Goal: Information Seeking & Learning: Check status

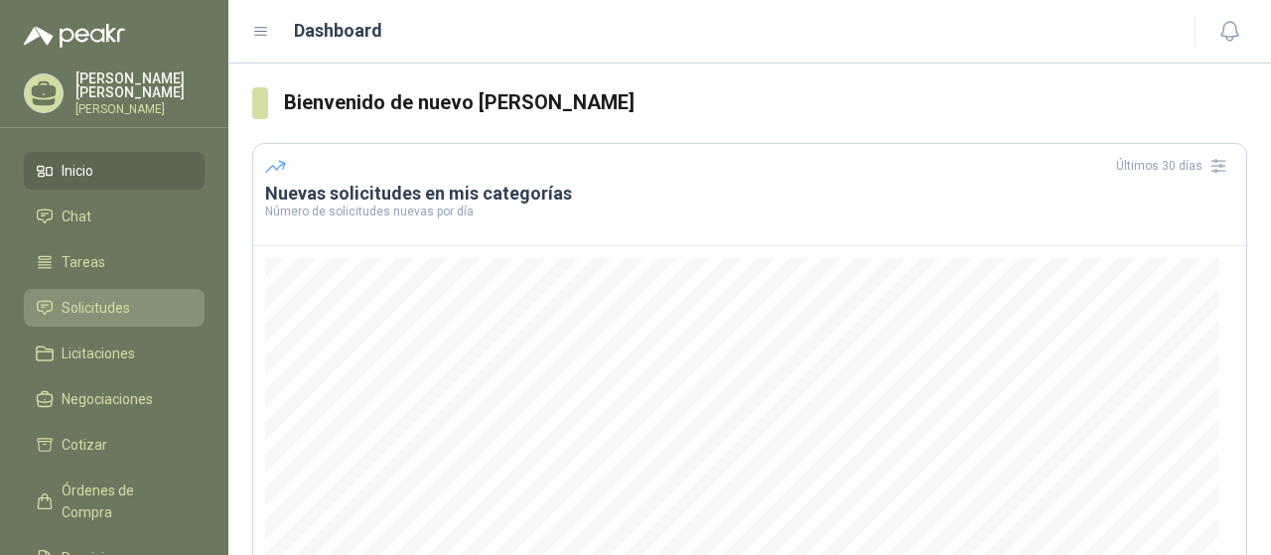
click at [111, 319] on span "Solicitudes" at bounding box center [96, 308] width 69 height 22
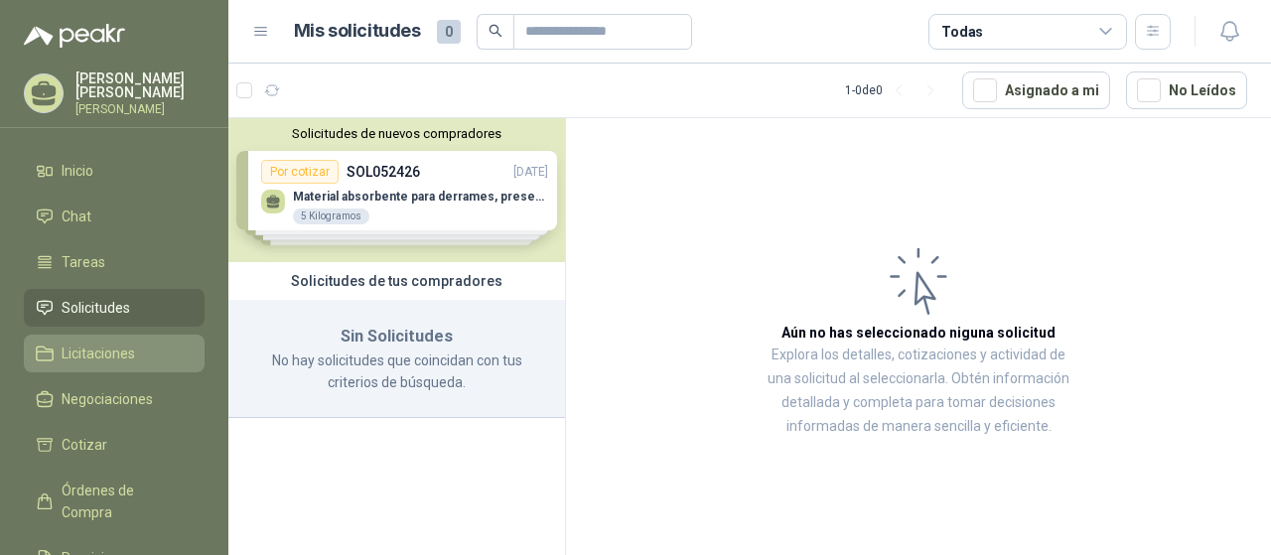
click at [124, 359] on span "Licitaciones" at bounding box center [98, 354] width 73 height 22
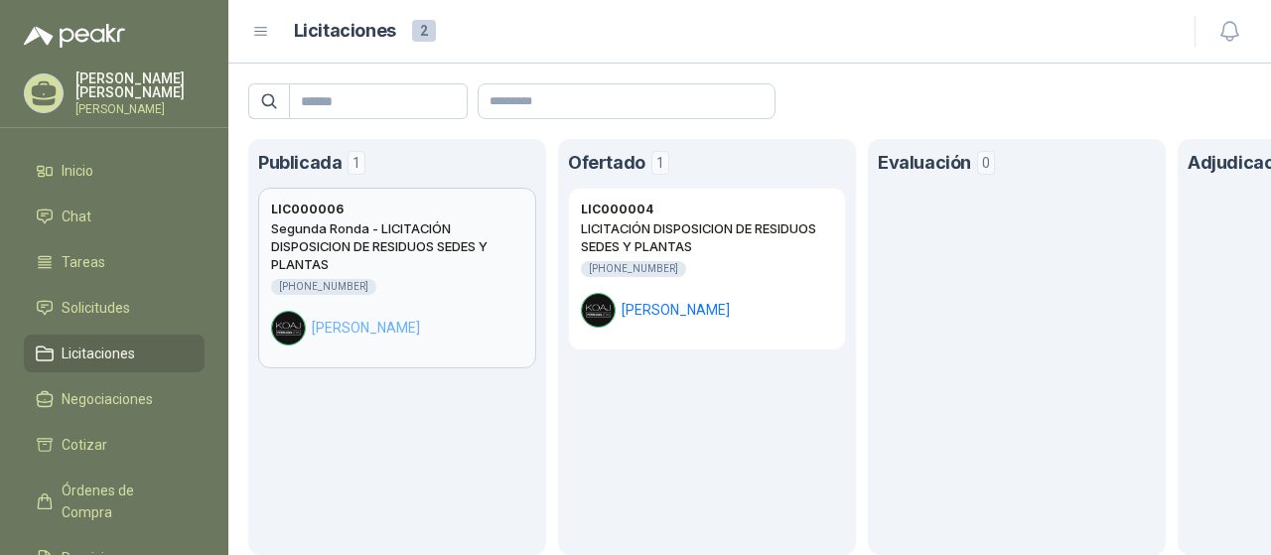
click at [383, 265] on h2 "Segunda Ronda - LICITACIÓN DISPOSICION DE RESIDUOS SEDES Y PLANTAS" at bounding box center [397, 246] width 252 height 54
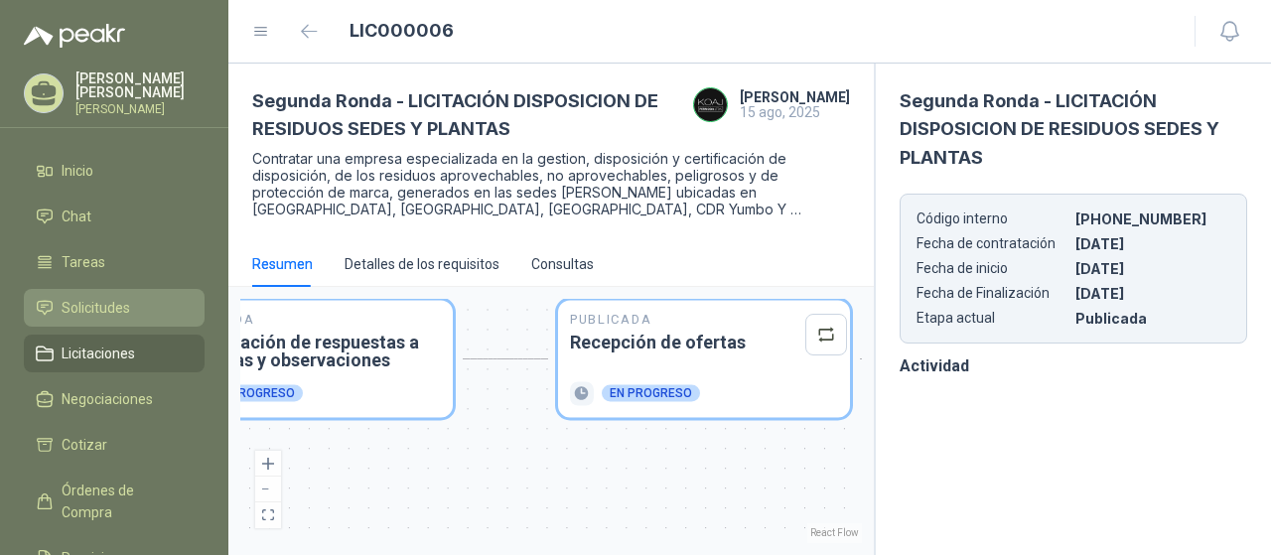
drag, startPoint x: 711, startPoint y: 411, endPoint x: 102, endPoint y: 333, distance: 613.8
click at [102, 333] on div "[PERSON_NAME] [PERSON_NAME] Inicio Chat Tareas Solicitudes Licitaciones Negocia…" at bounding box center [635, 277] width 1271 height 555
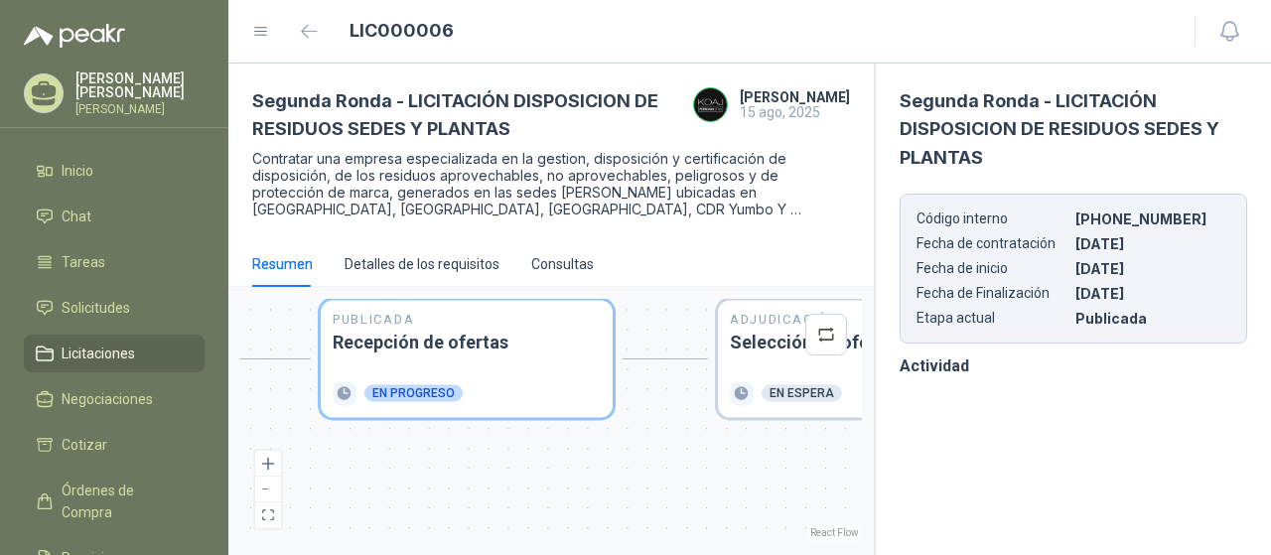
drag, startPoint x: 605, startPoint y: 440, endPoint x: 465, endPoint y: 440, distance: 140.0
click at [465, 440] on div "Publicada Envío de invitación a oferentes Finalizado Publicada Recepción de con…" at bounding box center [551, 421] width 622 height 244
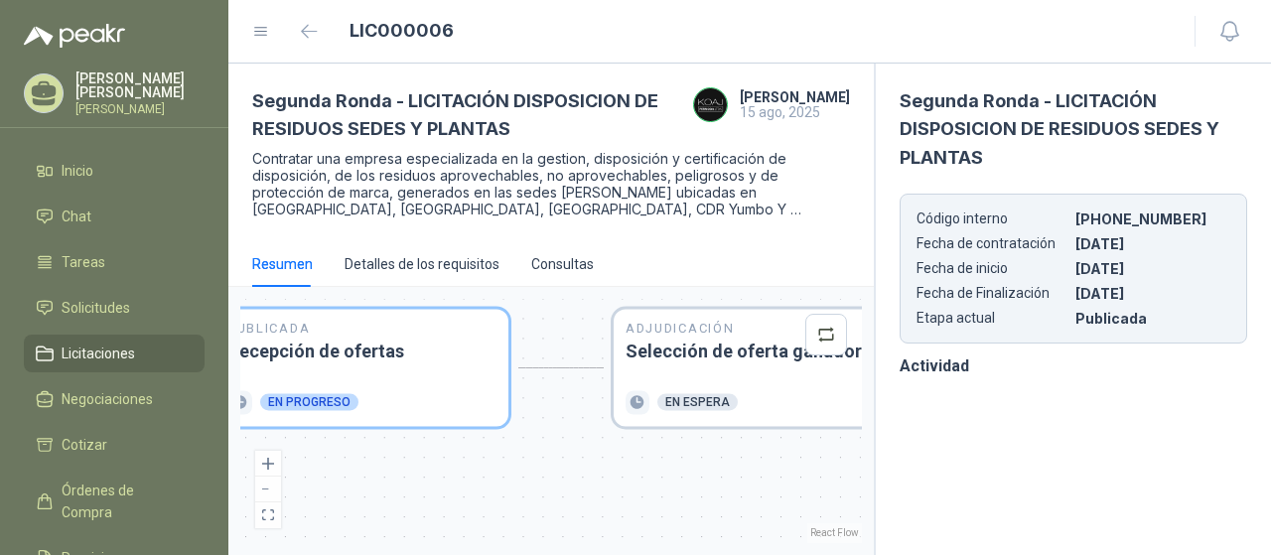
drag, startPoint x: 703, startPoint y: 442, endPoint x: 599, endPoint y: 451, distance: 104.7
click at [599, 451] on div "Publicada Envío de invitación a oferentes Finalizado Publicada Recepción de con…" at bounding box center [551, 421] width 622 height 244
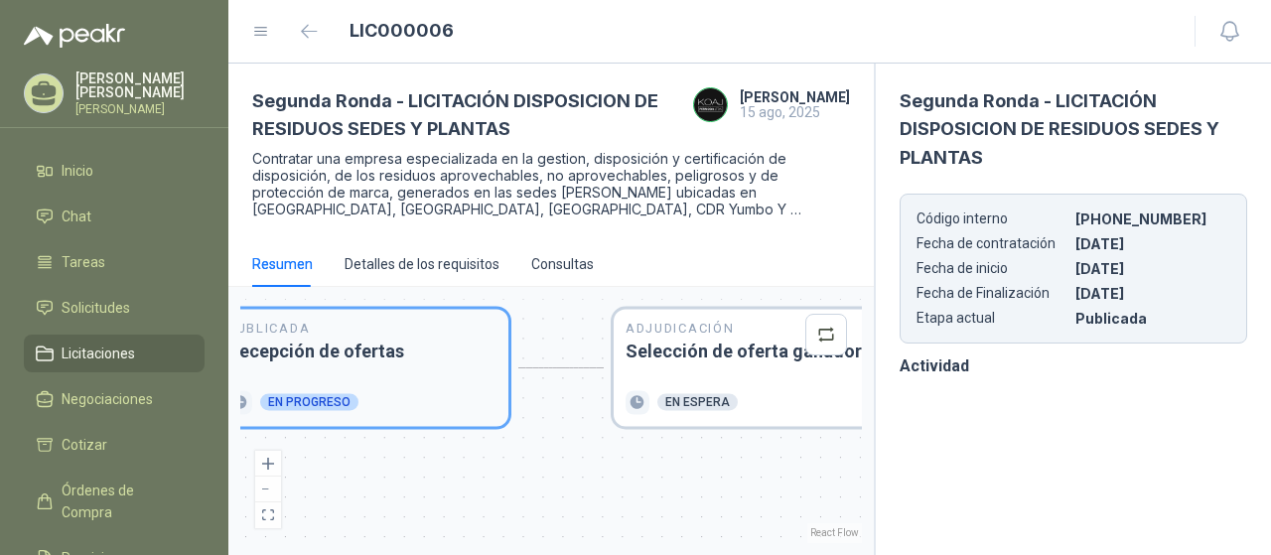
click at [387, 368] on div "Publicada Recepción de ofertas En progreso" at bounding box center [362, 367] width 268 height 93
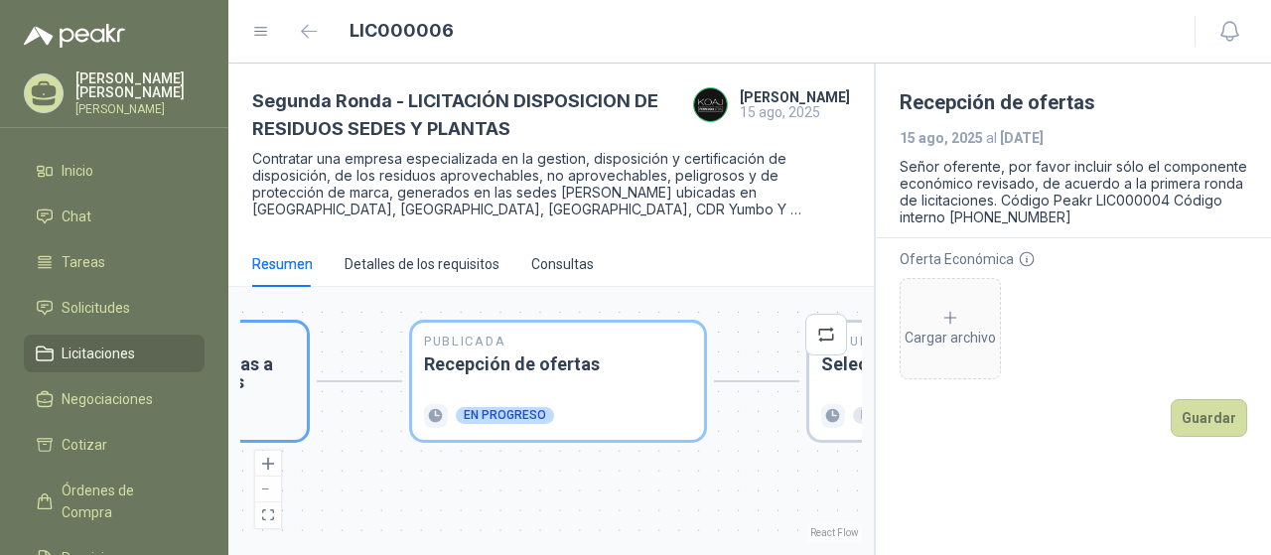
click at [272, 378] on h3 "Socialización de respuestas a consultas y observaciones" at bounding box center [161, 374] width 268 height 36
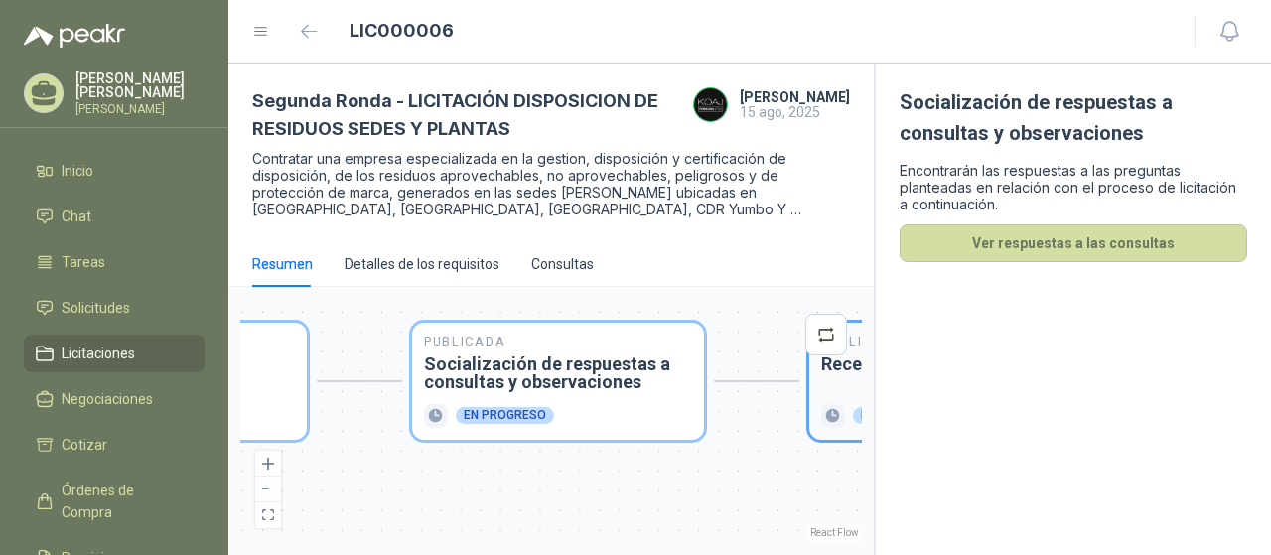
click at [840, 374] on div "Publicada Recepción de ofertas En progreso" at bounding box center [955, 381] width 268 height 93
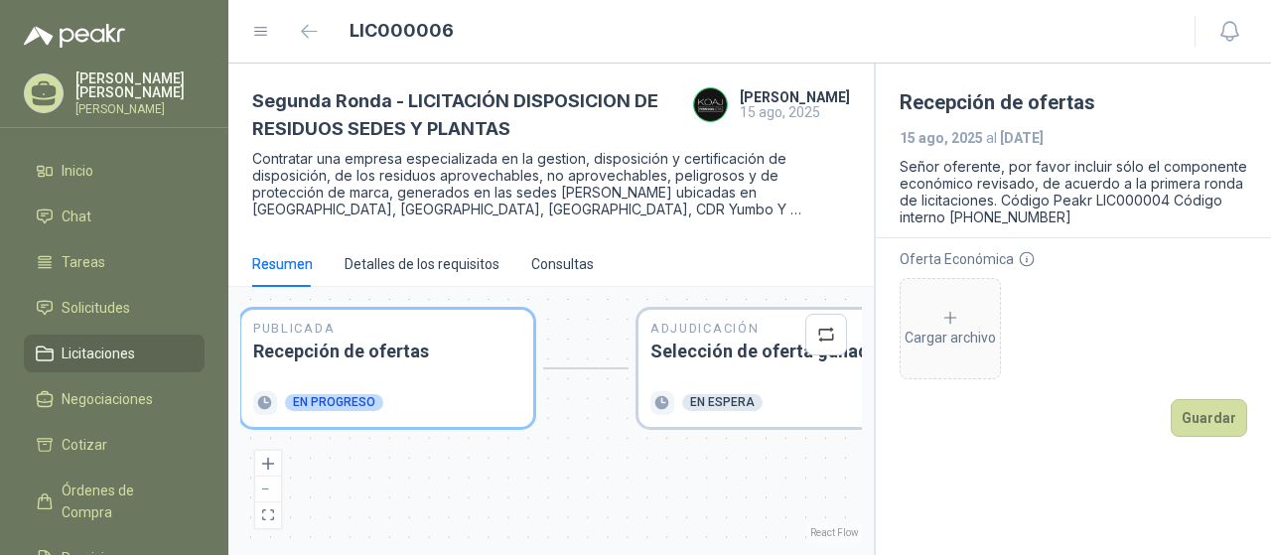
drag, startPoint x: 309, startPoint y: 389, endPoint x: 131, endPoint y: 376, distance: 178.2
click at [131, 376] on div "[PERSON_NAME] [PERSON_NAME] Inicio Chat Tareas Solicitudes Licitaciones Negocia…" at bounding box center [635, 277] width 1271 height 555
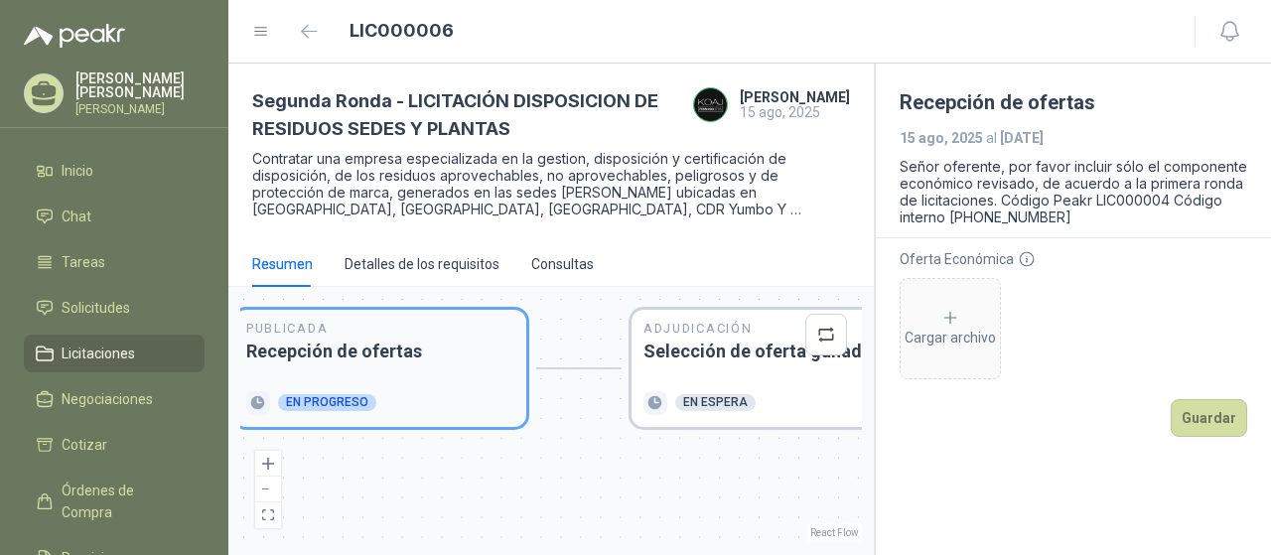
click at [436, 361] on div "Publicada Recepción de ofertas En progreso" at bounding box center [380, 368] width 268 height 93
